Goal: Task Accomplishment & Management: Complete application form

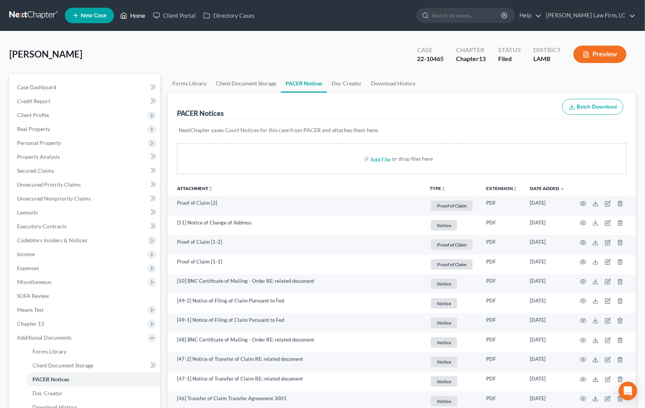
click at [146, 14] on link "Home" at bounding box center [132, 15] width 33 height 14
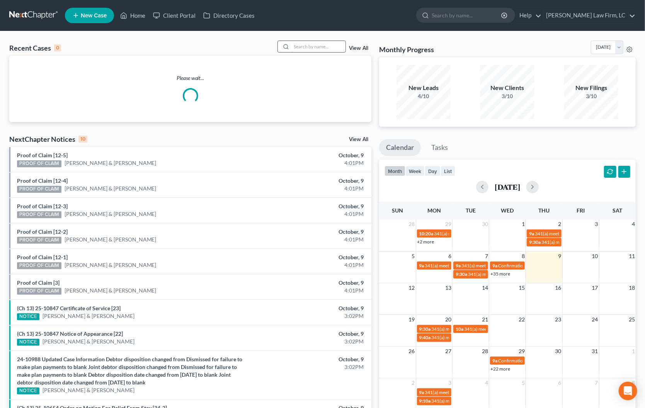
click at [306, 49] on input "search" at bounding box center [318, 46] width 54 height 11
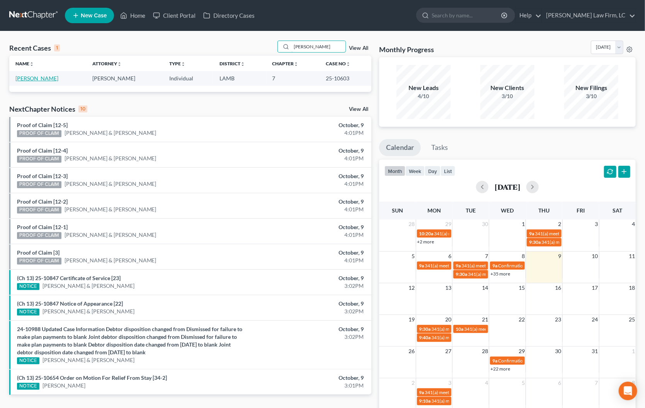
type input "[PERSON_NAME]"
click at [45, 81] on link "[PERSON_NAME]" at bounding box center [36, 78] width 43 height 7
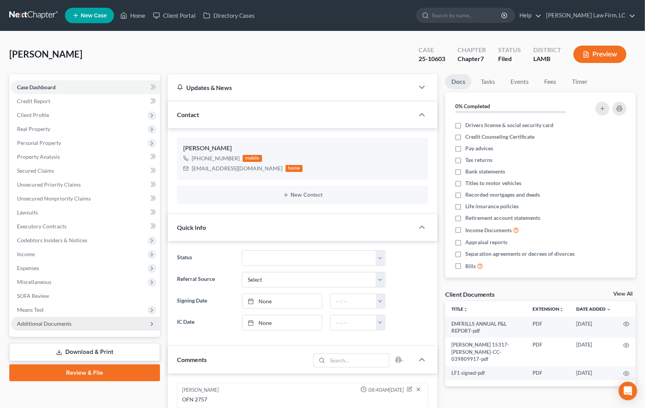
click at [74, 317] on span "Additional Documents" at bounding box center [85, 324] width 149 height 14
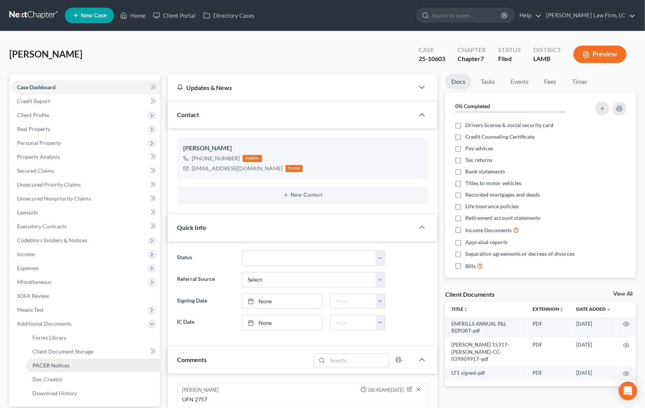
click at [88, 359] on link "PACER Notices" at bounding box center [93, 366] width 134 height 14
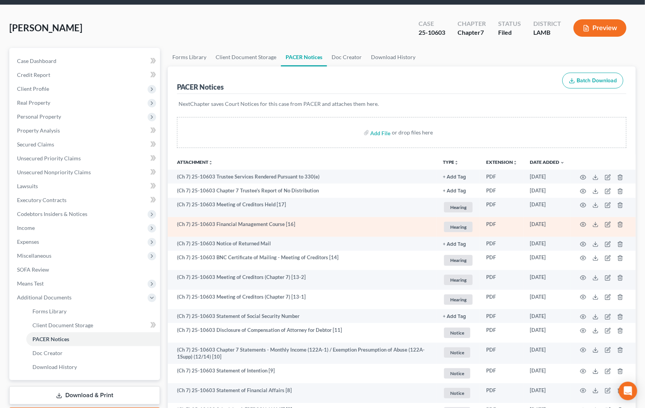
scroll to position [26, 0]
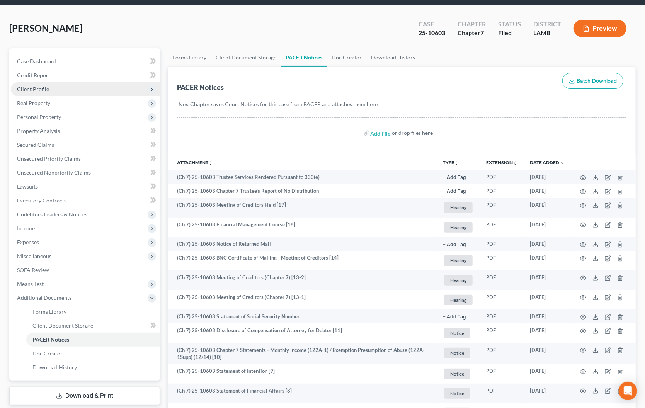
click at [40, 92] on span "Client Profile" at bounding box center [85, 89] width 149 height 14
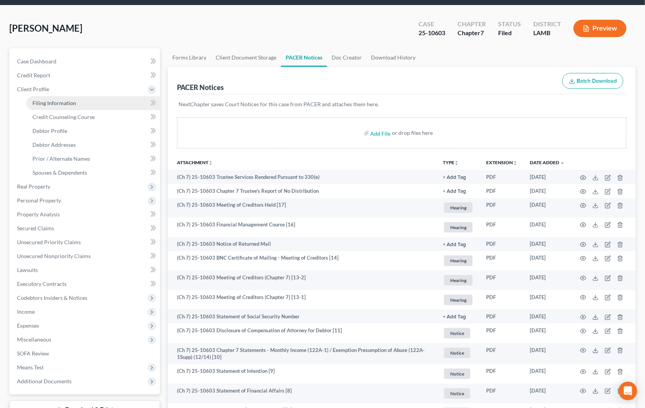
click at [48, 100] on span "Filing Information" at bounding box center [54, 103] width 44 height 7
select select "1"
select select "0"
select select "19"
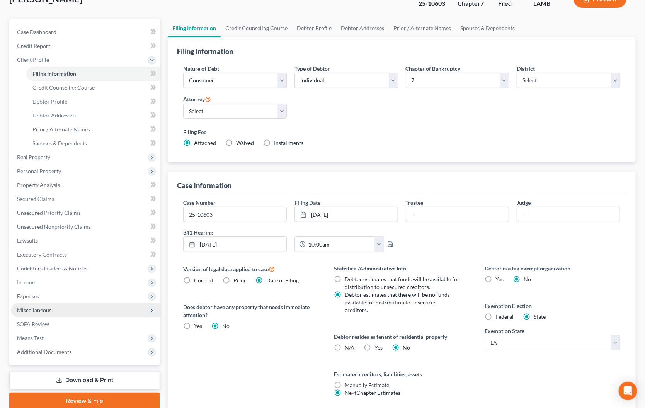
scroll to position [56, 0]
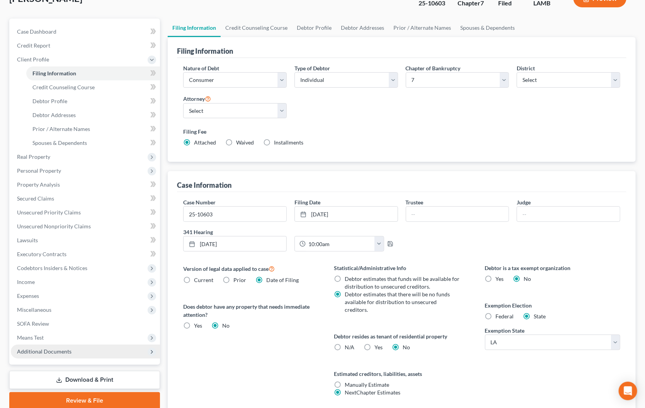
click at [94, 345] on span "Additional Documents" at bounding box center [85, 352] width 149 height 14
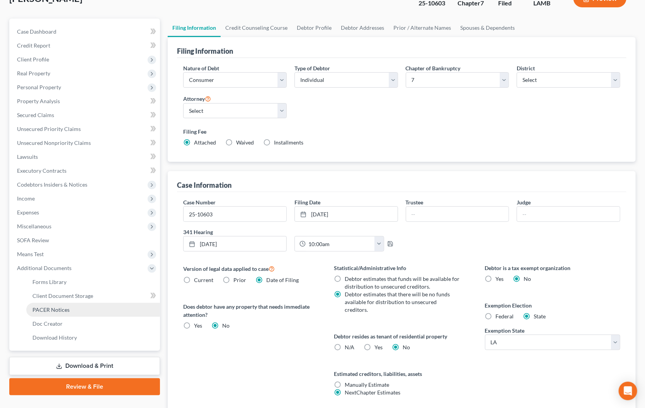
click at [90, 303] on link "PACER Notices" at bounding box center [93, 310] width 134 height 14
